Goal: Find specific page/section: Find specific page/section

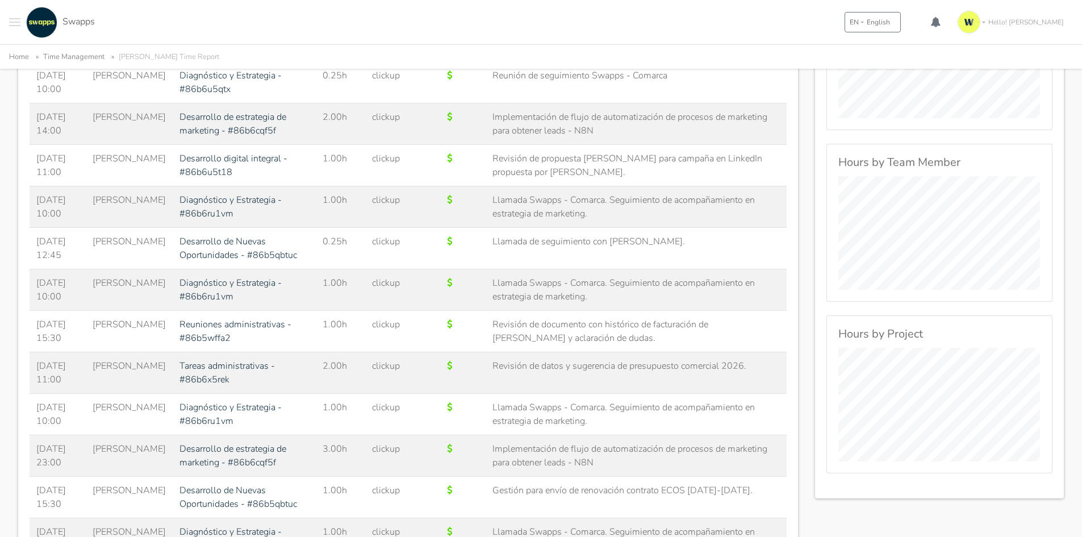
scroll to position [568, 0]
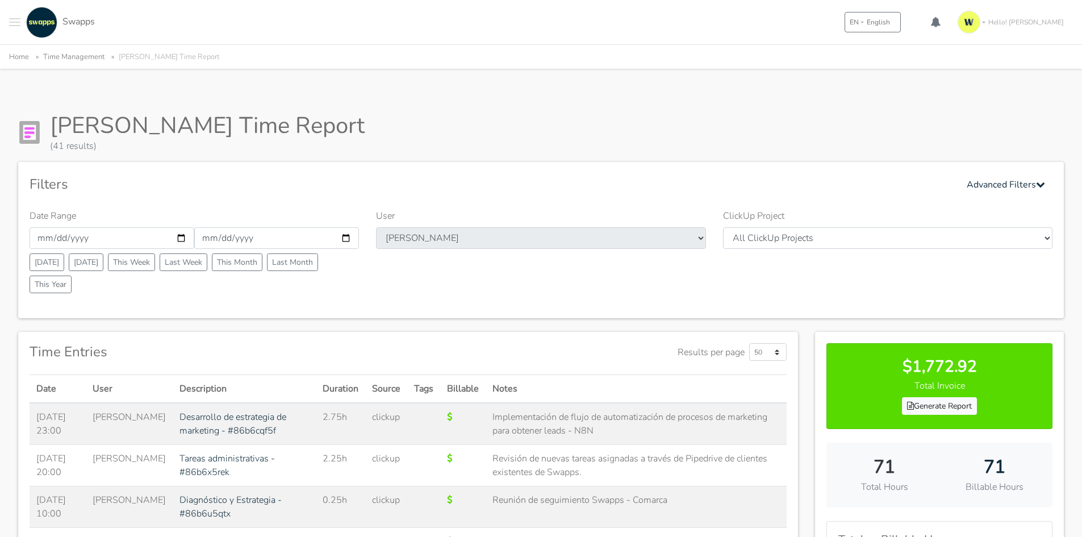
click at [15, 21] on button "Toggle navigation menu" at bounding box center [14, 22] width 11 height 31
click at [197, 19] on div "My Tickets New My Contracts You are not assigned to any contract Swapps EN Engl…" at bounding box center [541, 22] width 1082 height 44
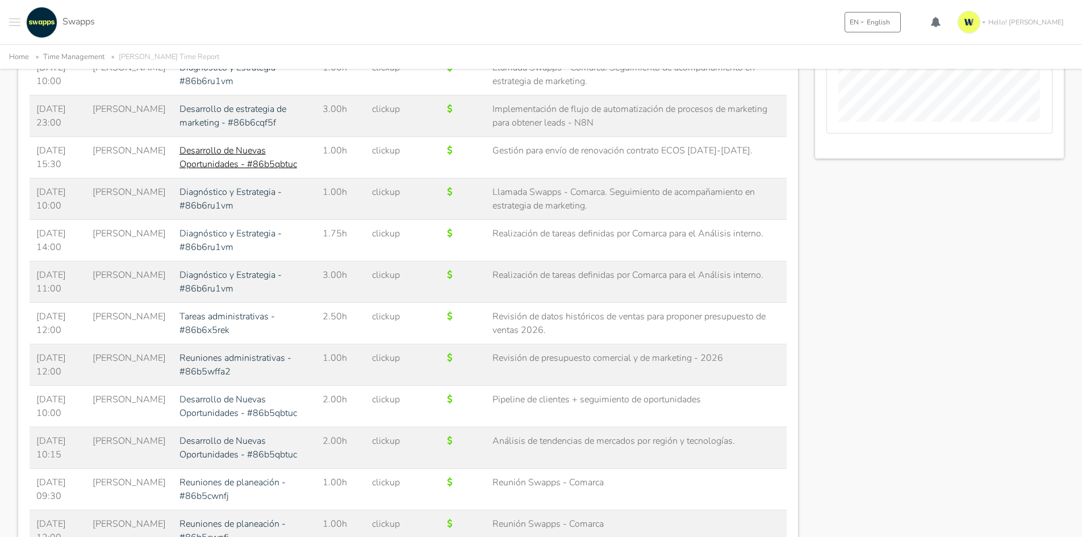
scroll to position [909, 0]
